Goal: Browse casually

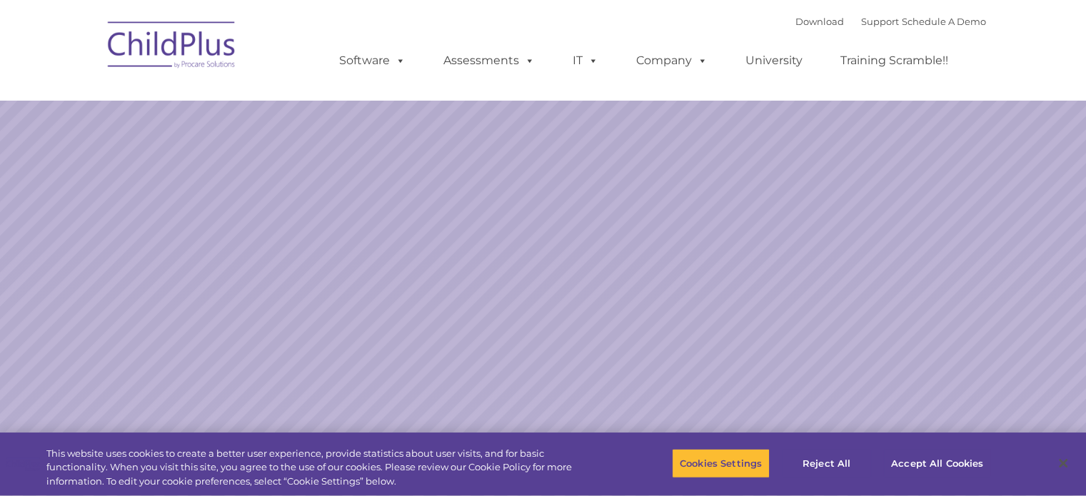
select select "MEDIUM"
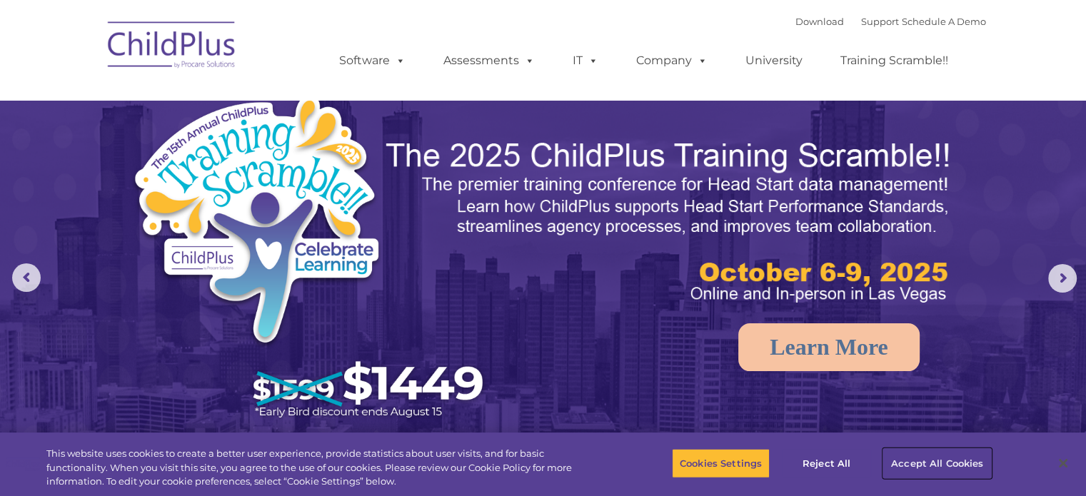
click at [908, 465] on button "Accept All Cookies" at bounding box center [937, 463] width 108 height 30
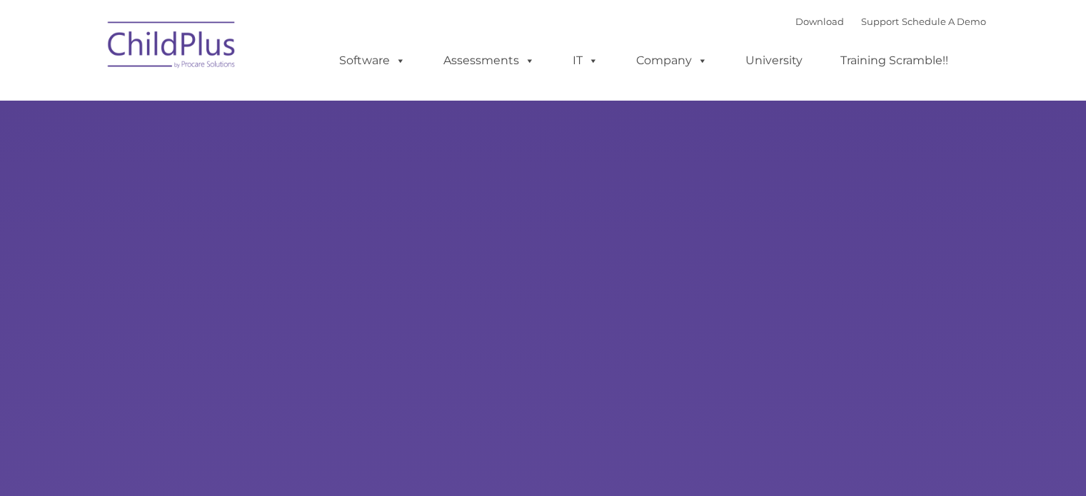
type input ""
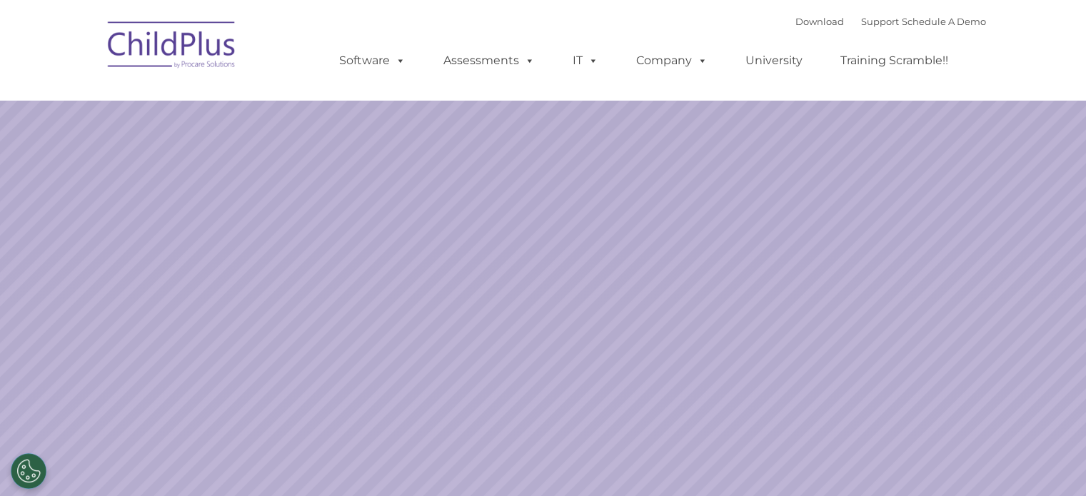
select select "MEDIUM"
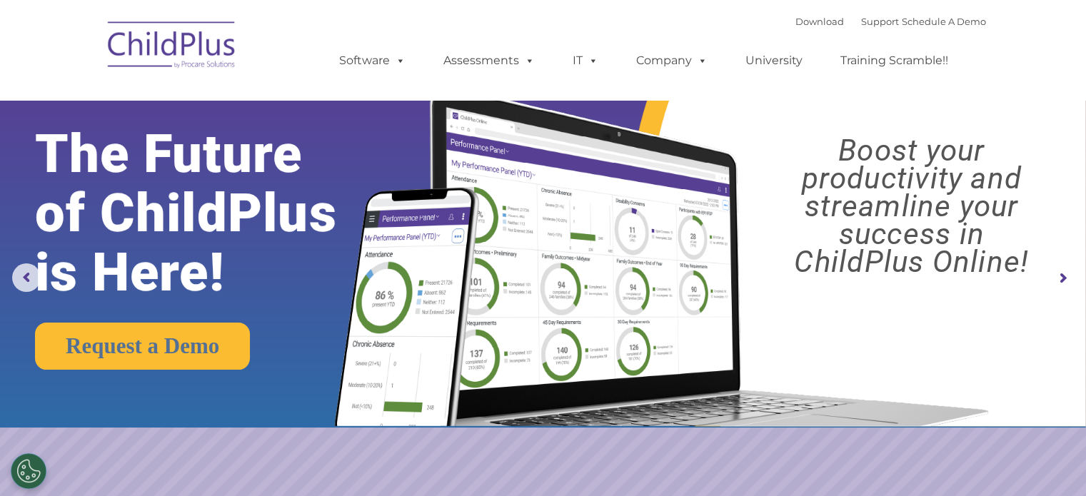
click at [976, 162] on rs-layer "Boost your productivity and streamline your success in ChildPlus Online!" at bounding box center [911, 205] width 322 height 139
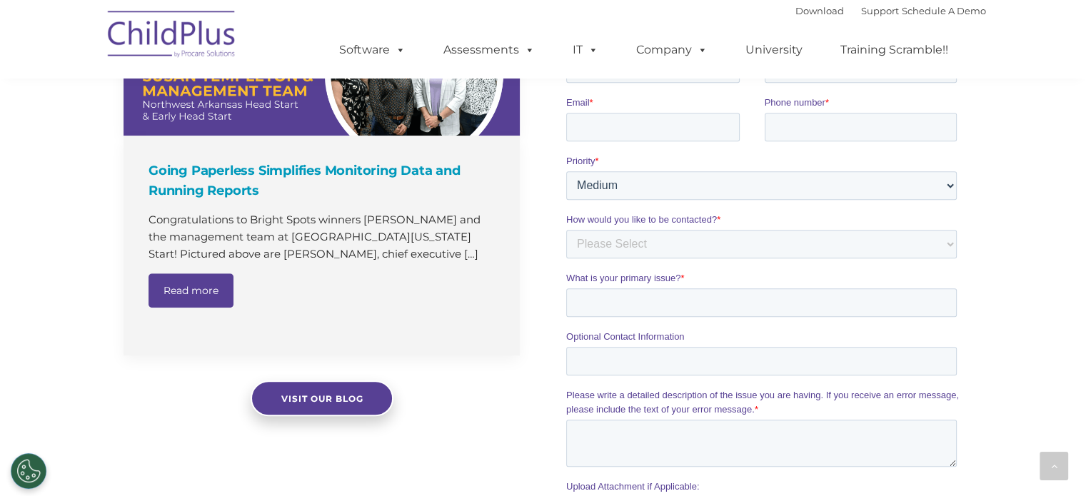
scroll to position [1056, 0]
